Goal: Task Accomplishment & Management: Use online tool/utility

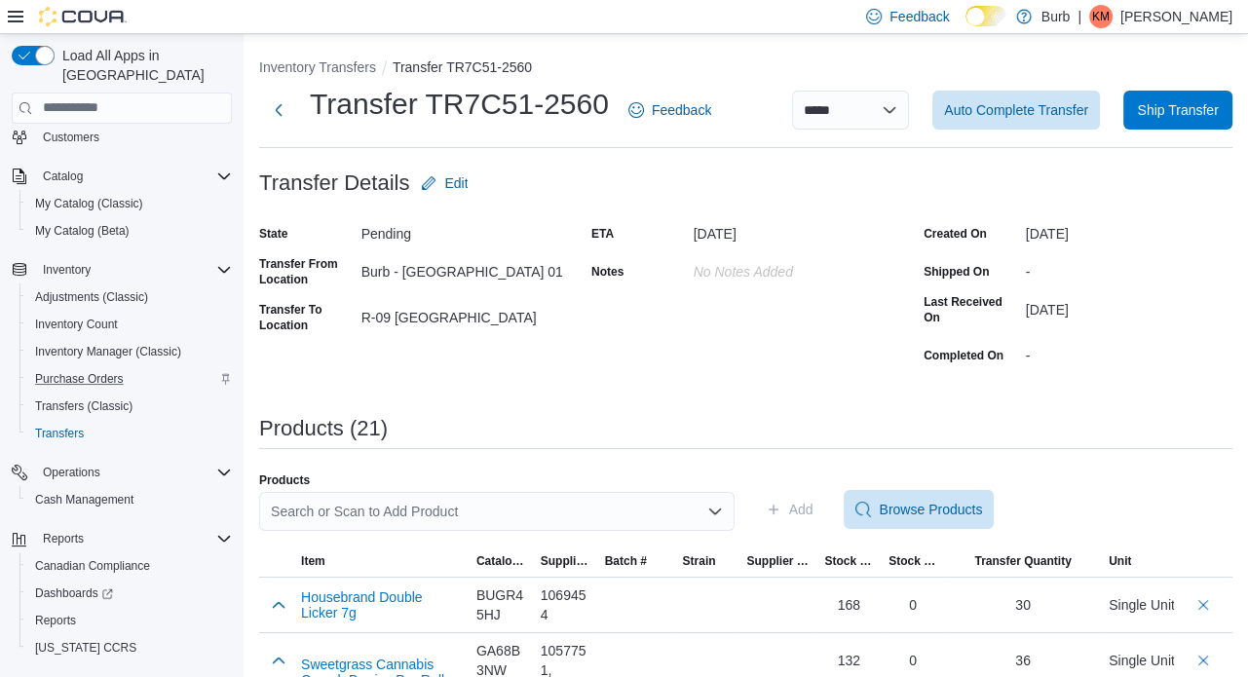
scroll to position [120, 0]
click at [69, 612] on span "Reports" at bounding box center [55, 620] width 41 height 16
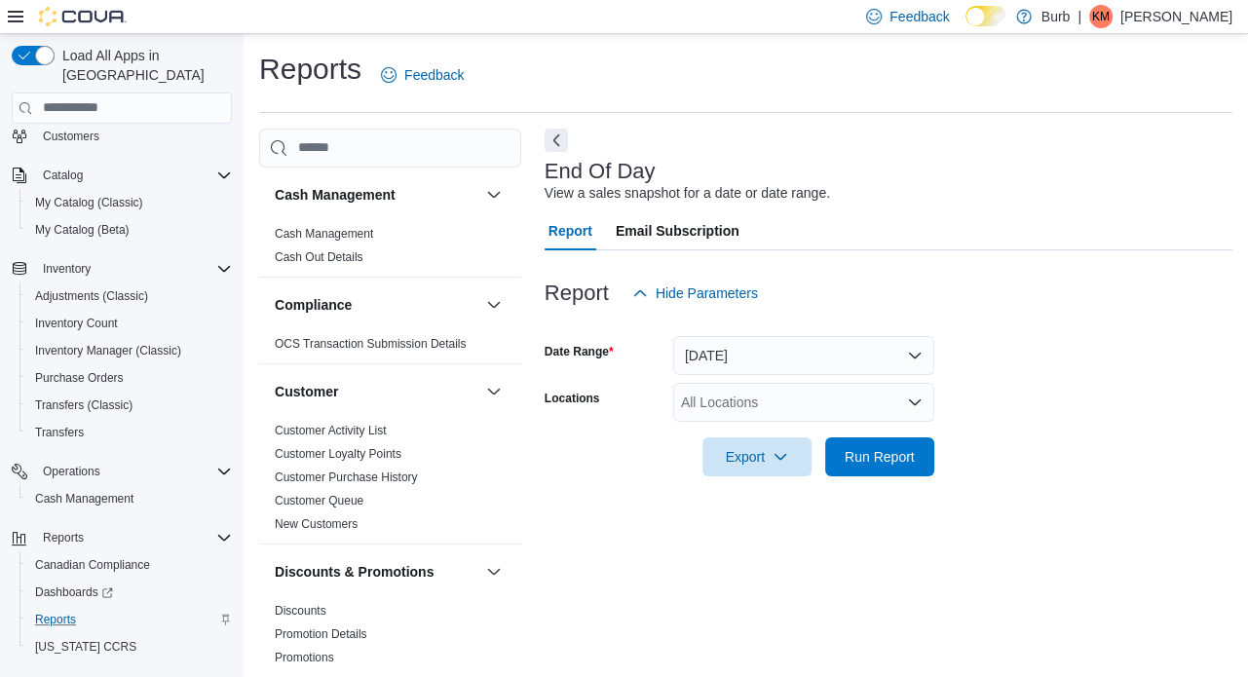
scroll to position [13, 0]
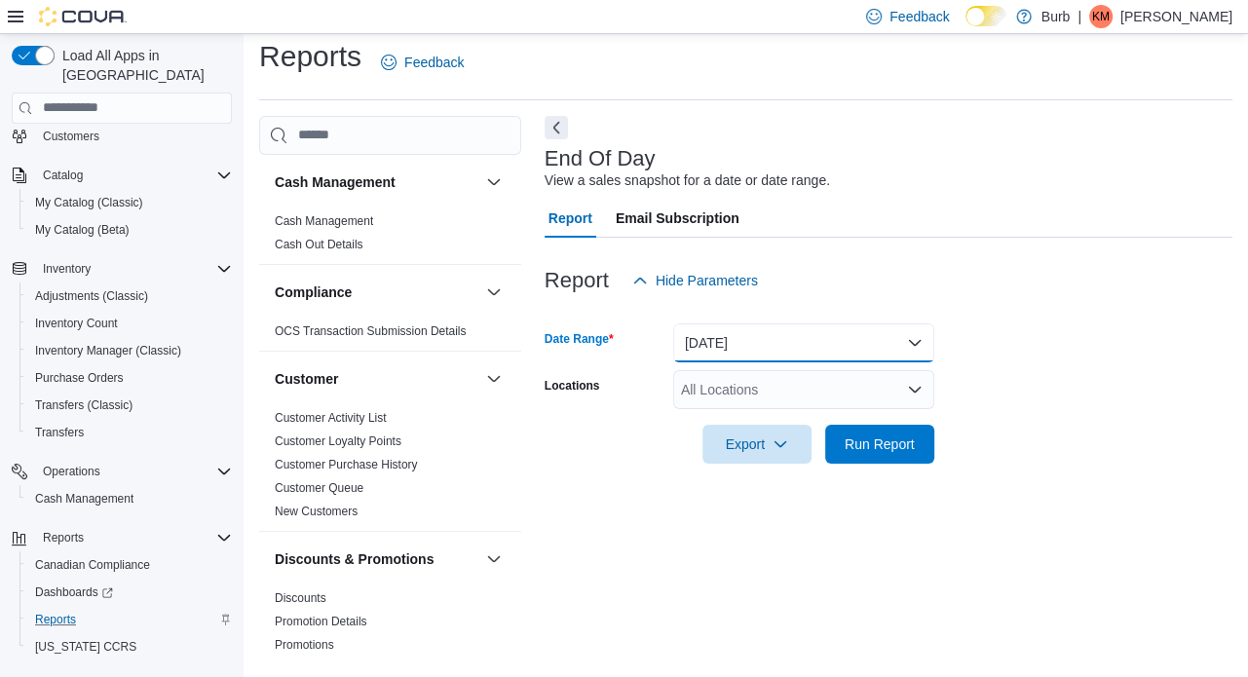
click at [885, 354] on button "[DATE]" at bounding box center [803, 343] width 261 height 39
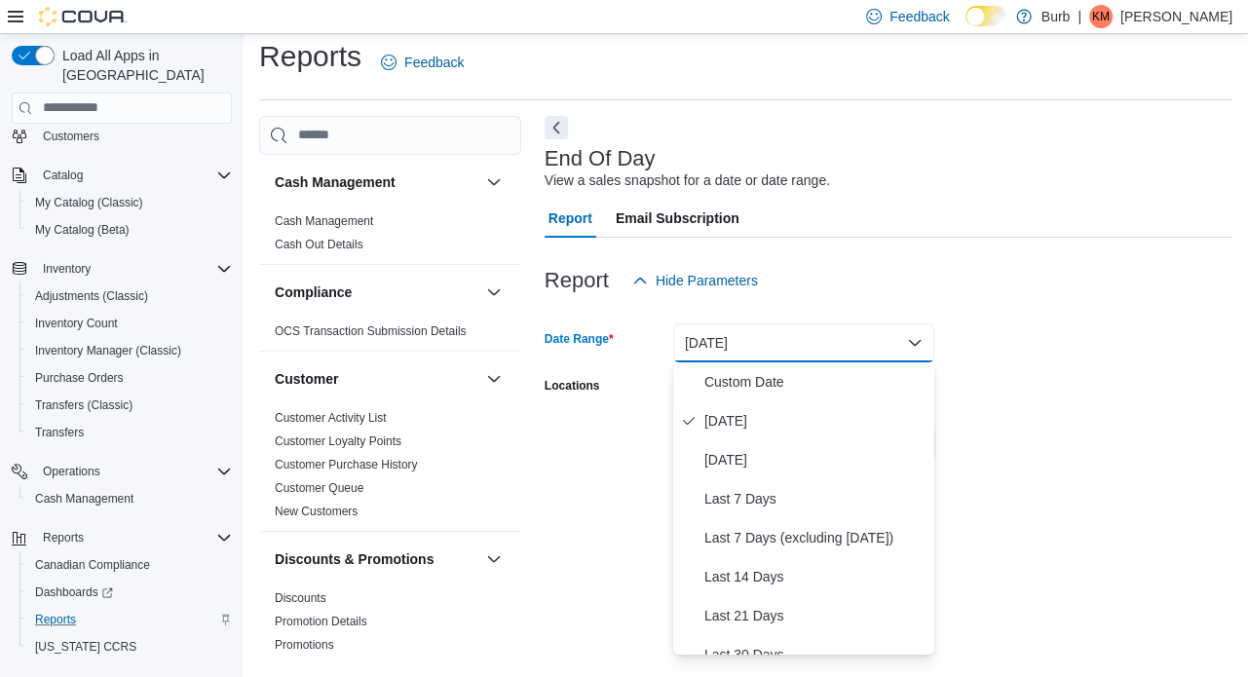
click at [1079, 371] on form "Date Range [DATE] Locations All Locations Export Run Report" at bounding box center [889, 382] width 688 height 164
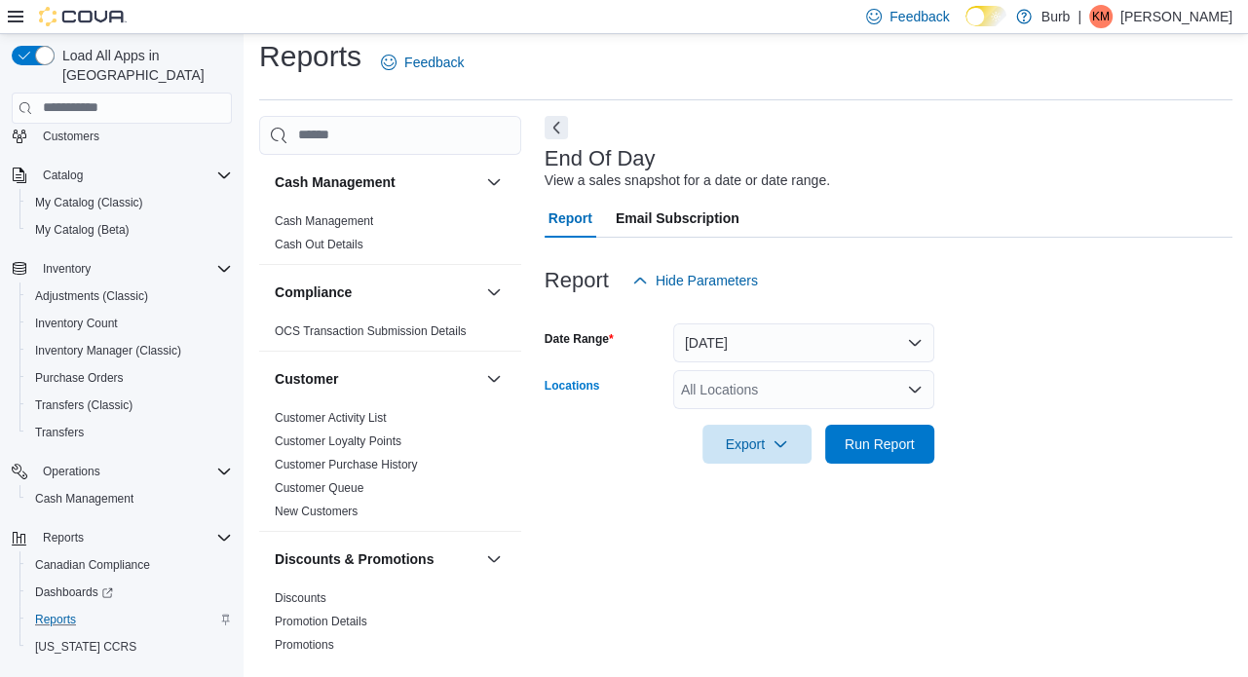
click at [889, 397] on div "All Locations" at bounding box center [803, 389] width 261 height 39
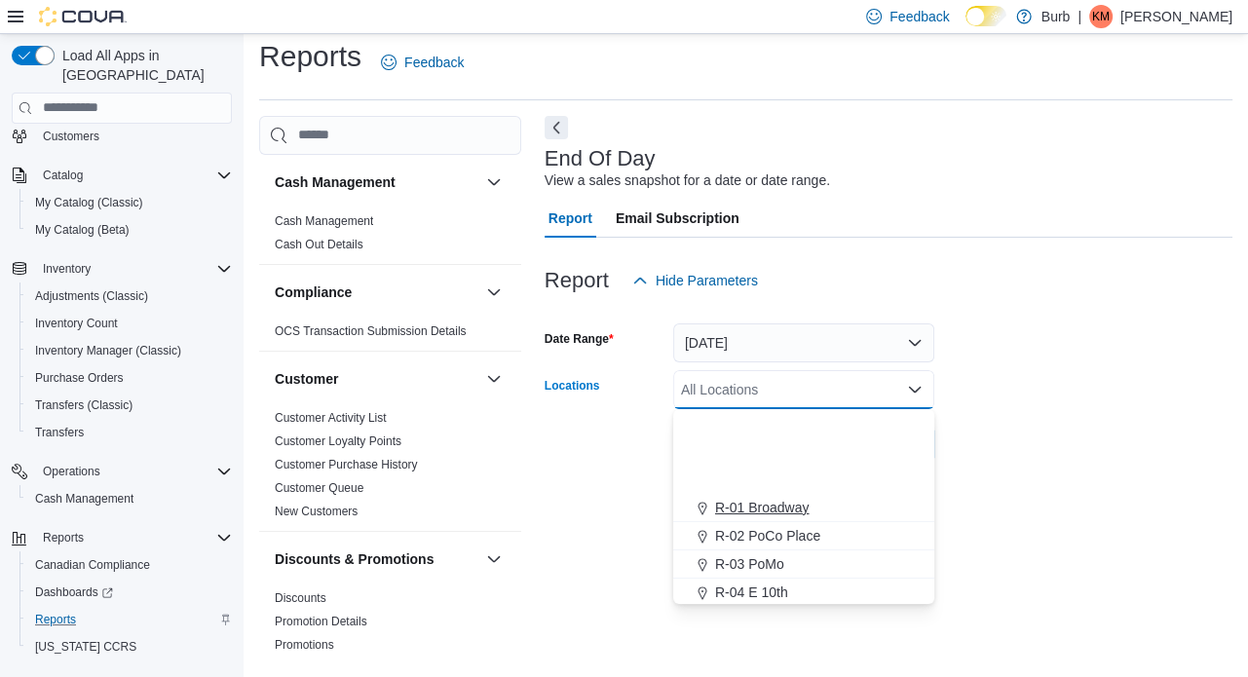
scroll to position [116, 0]
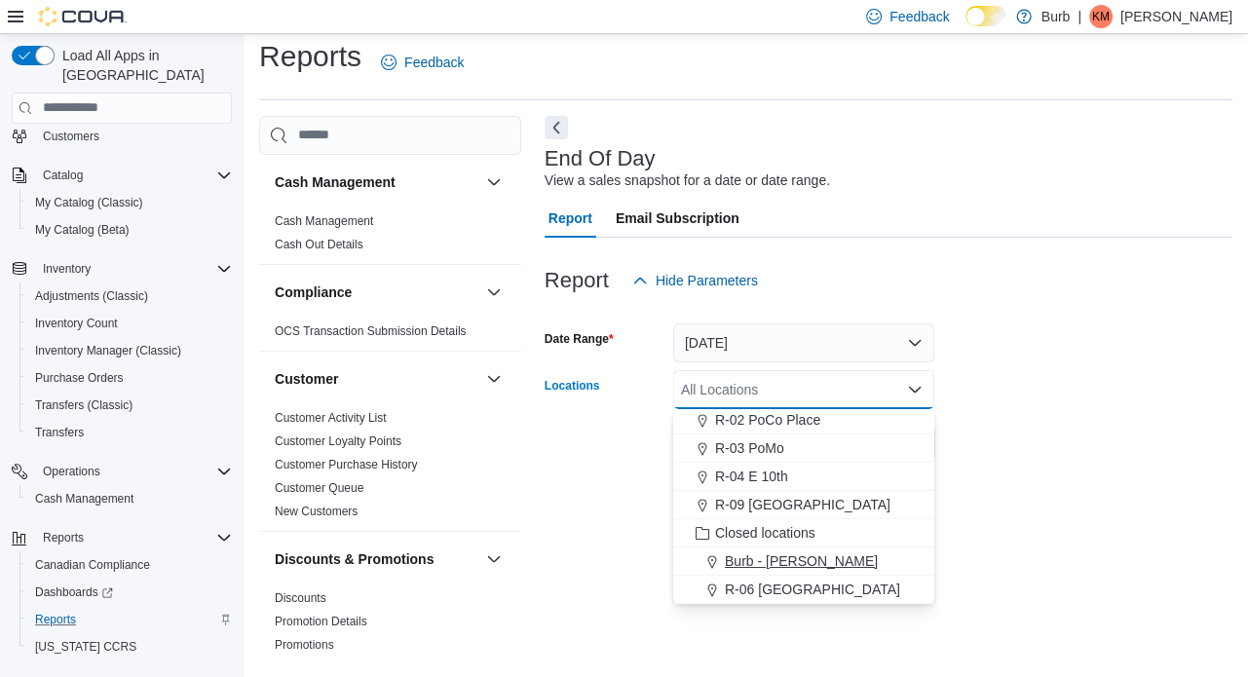
click at [794, 556] on span "Burb - [PERSON_NAME]" at bounding box center [801, 561] width 153 height 19
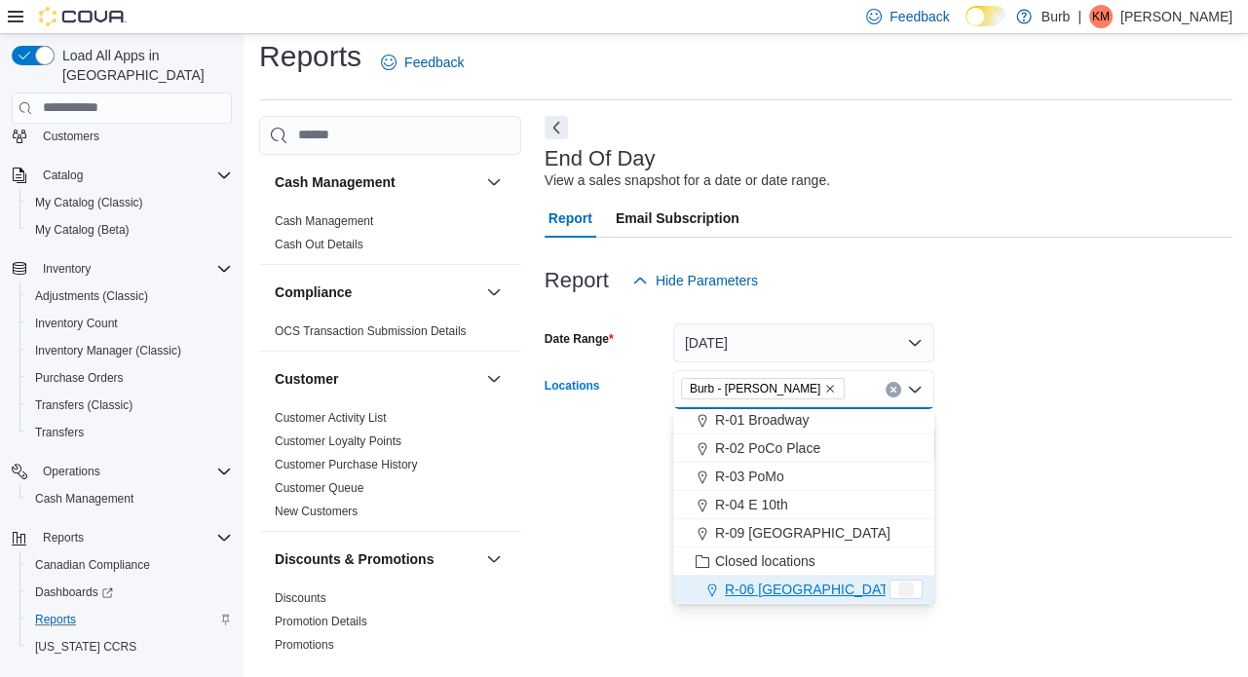
scroll to position [88, 0]
click at [824, 384] on icon "Remove Burb - Yates from selection in this group" at bounding box center [830, 389] width 12 height 12
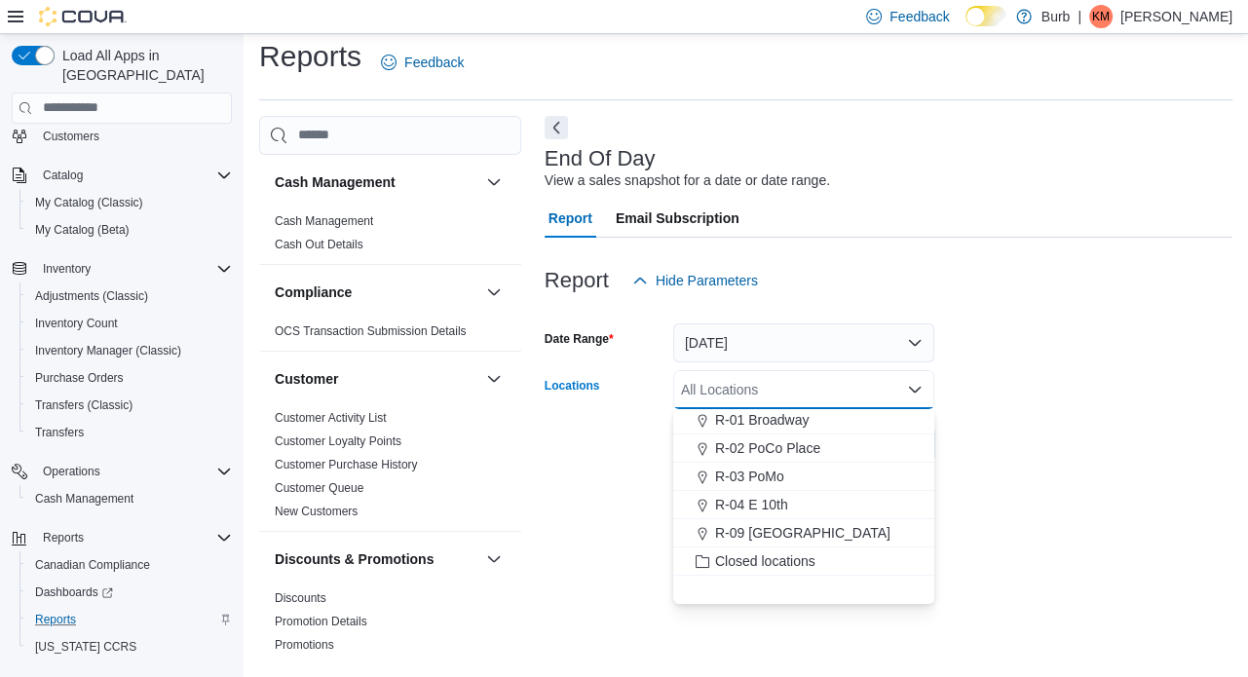
scroll to position [0, 0]
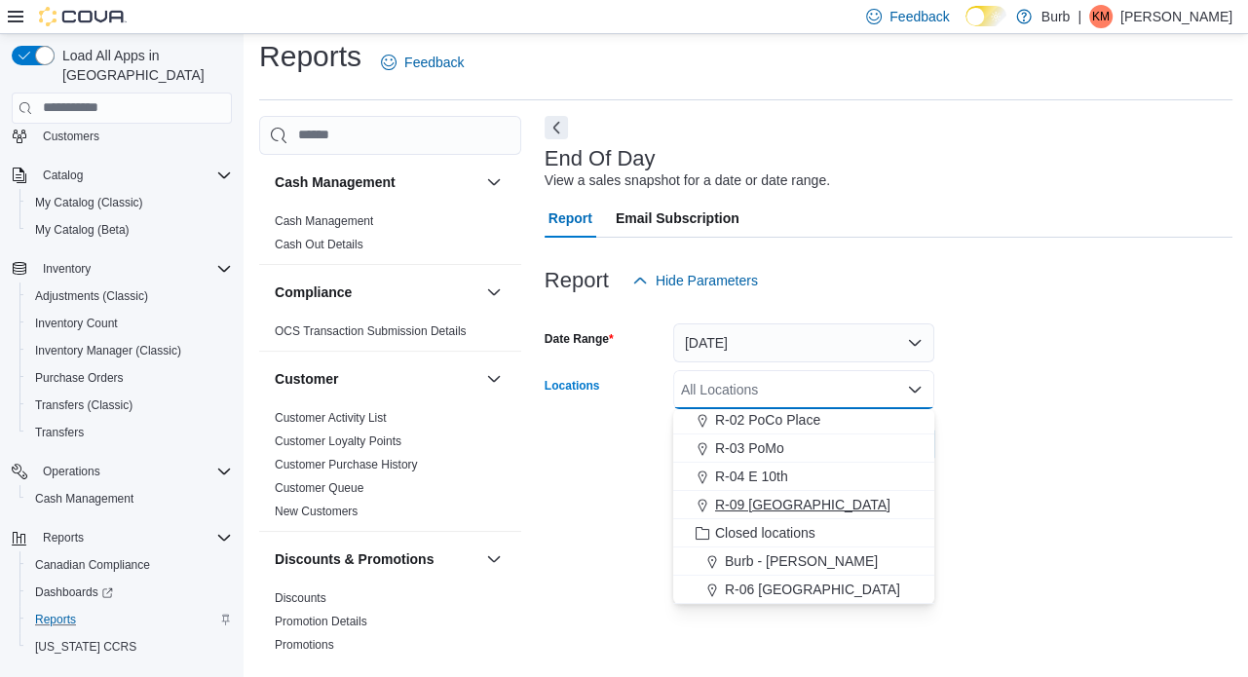
click at [795, 509] on span "R-09 [GEOGRAPHIC_DATA]" at bounding box center [802, 504] width 175 height 19
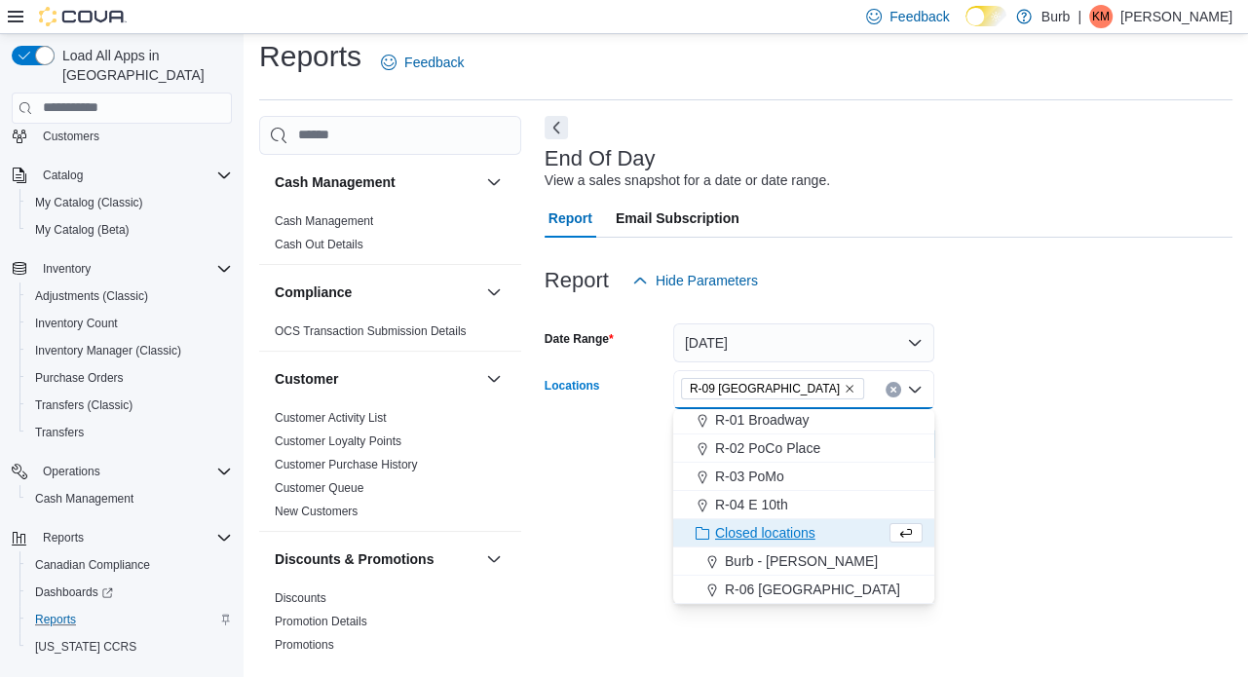
scroll to position [88, 0]
click at [953, 506] on div "End Of Day View a sales snapshot for a date or date range. Report Email Subscri…" at bounding box center [889, 389] width 688 height 547
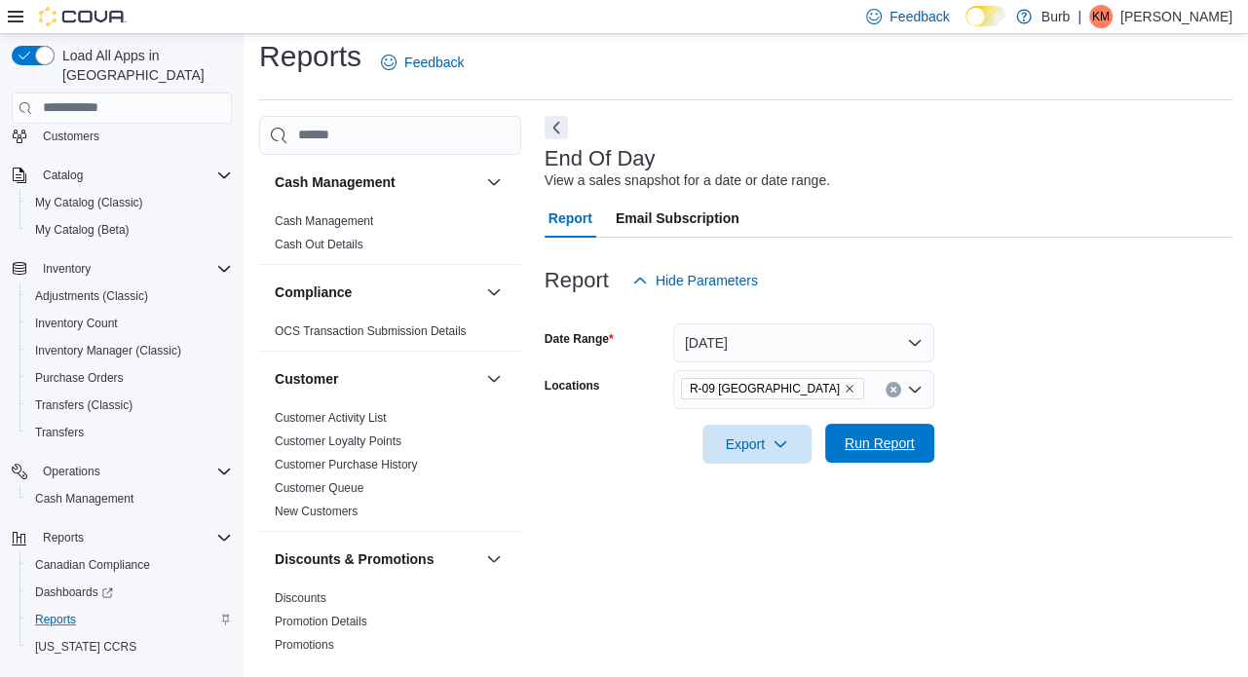
click at [892, 441] on span "Run Report" at bounding box center [880, 443] width 70 height 19
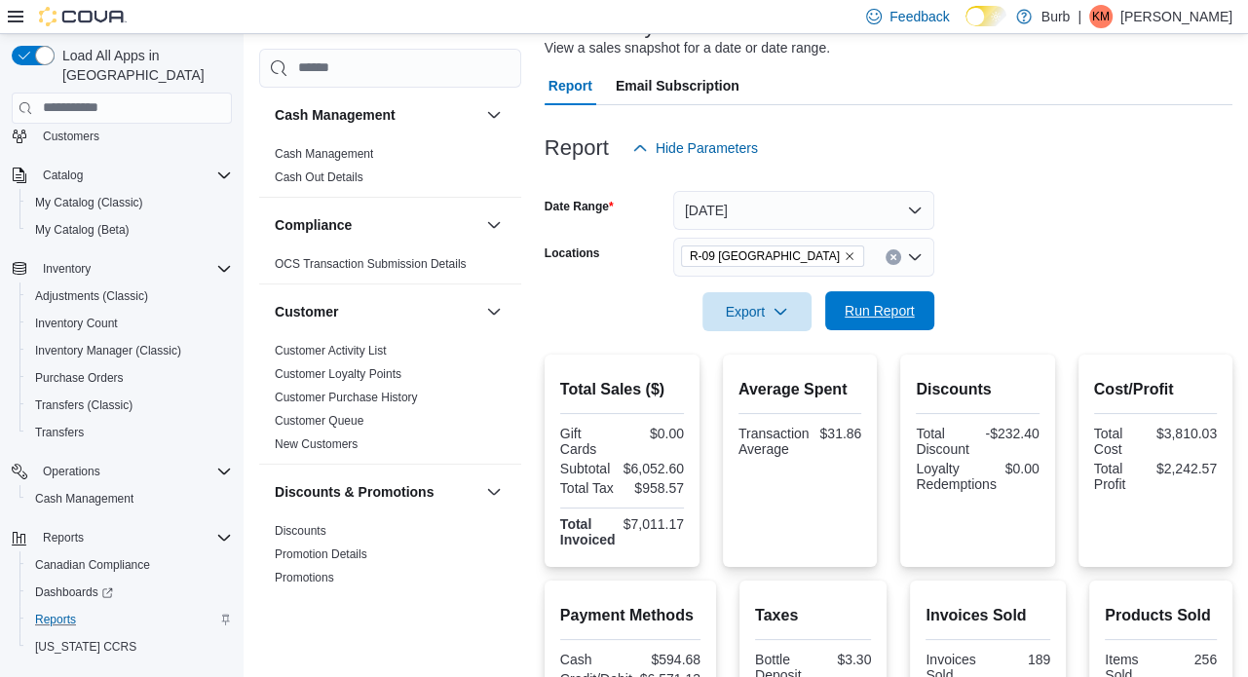
scroll to position [168, 0]
